Goal: Find specific page/section

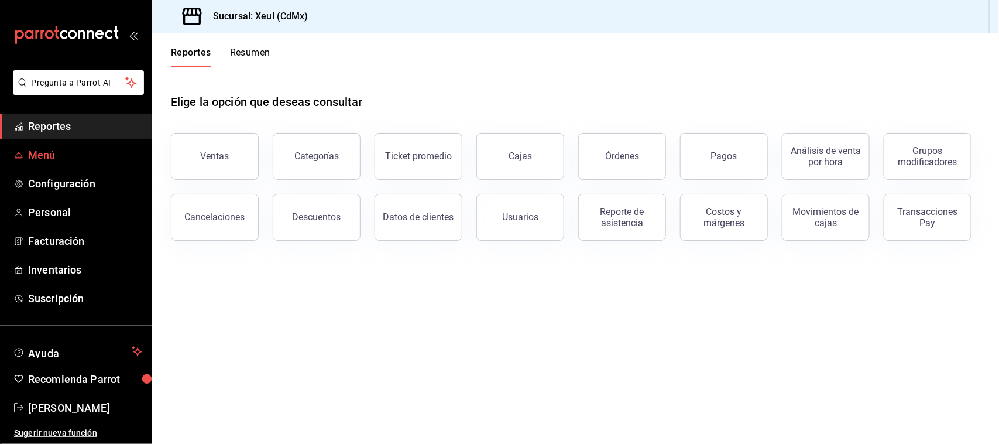
click at [45, 157] on span "Menú" at bounding box center [85, 155] width 114 height 16
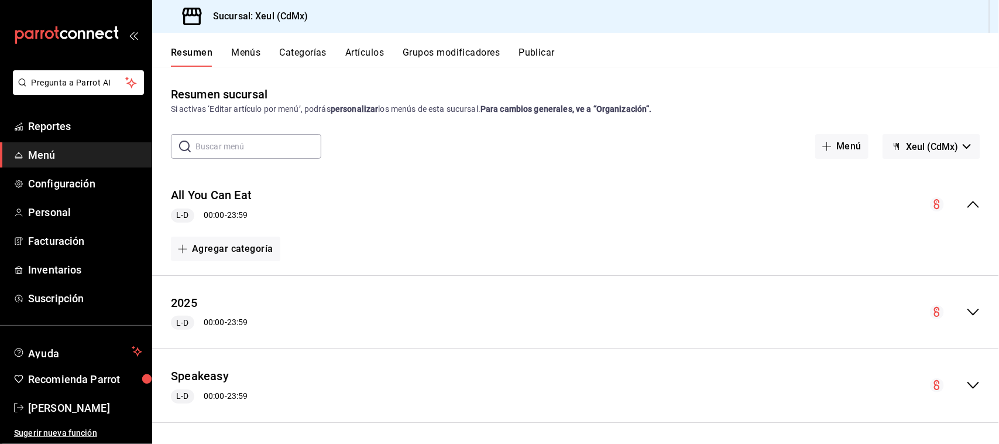
click at [361, 54] on button "Artículos" at bounding box center [364, 57] width 39 height 20
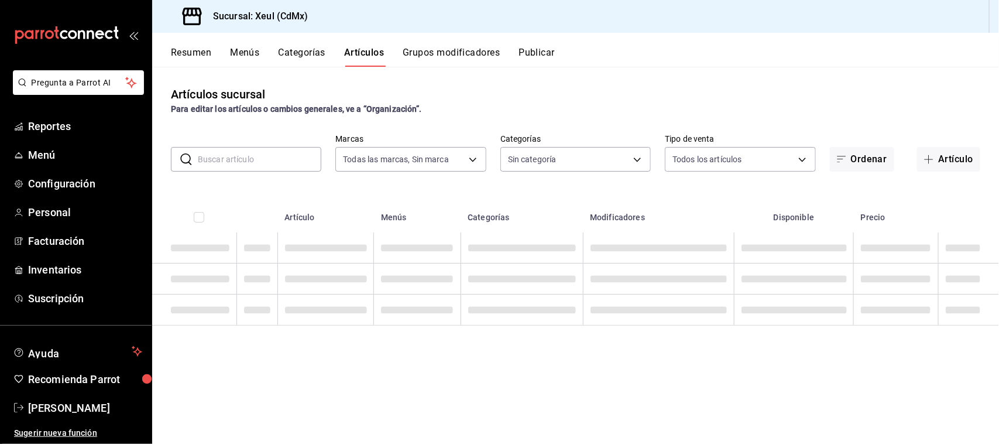
type input "556c56df-7d38-43a9-98c1-84be39c4f433"
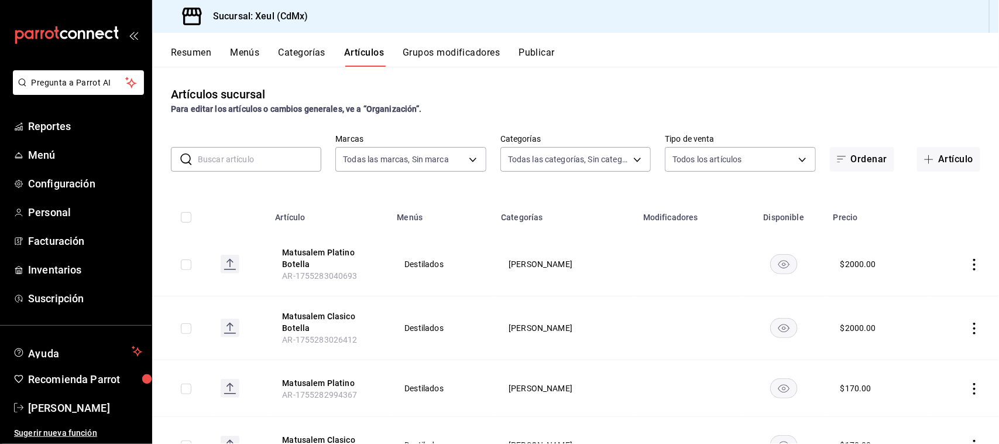
type input "9ffb4ff0-a760-4229-a6f3-88949d182805,af0c7c9f-f8a8-44bd-a5b8-c8fa444149a7,c51de…"
click at [246, 163] on input "text" at bounding box center [260, 159] width 124 height 23
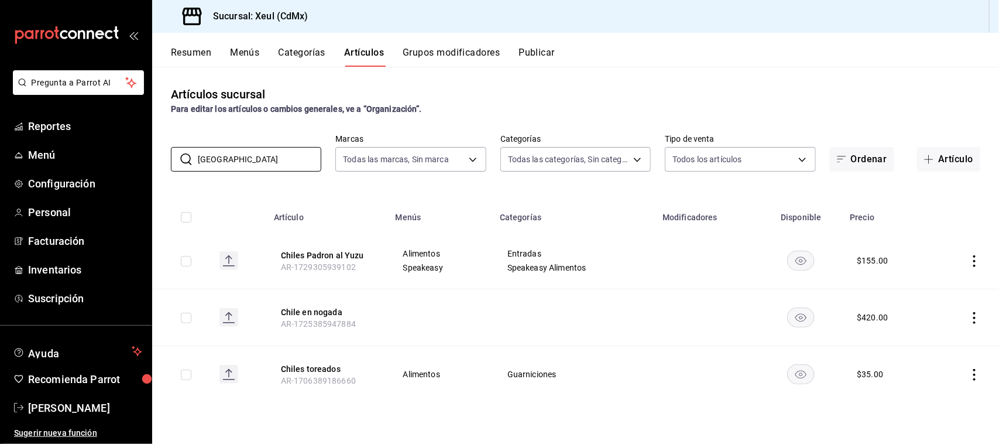
type input "[GEOGRAPHIC_DATA]"
